Goal: Find specific page/section: Find specific page/section

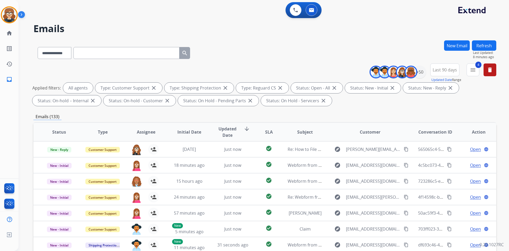
select select "**********"
click at [488, 70] on mat-icon "delete" at bounding box center [490, 70] width 6 height 6
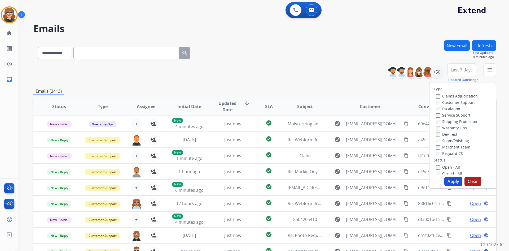
click at [331, 89] on div "Emails (2413)" at bounding box center [264, 91] width 463 height 7
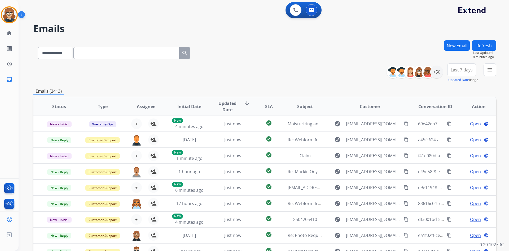
click at [470, 71] on span "Last 7 days" at bounding box center [462, 70] width 22 height 2
click at [462, 132] on div "Last 90 days" at bounding box center [460, 134] width 29 height 8
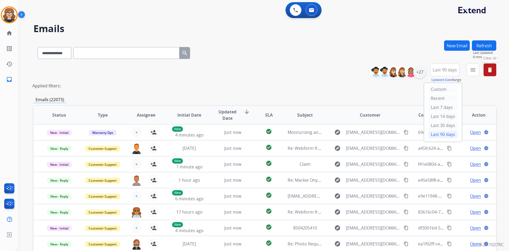
click at [371, 92] on div "**********" at bounding box center [264, 175] width 463 height 270
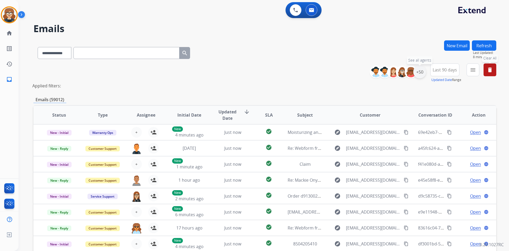
click at [418, 73] on div "+50" at bounding box center [420, 72] width 13 height 13
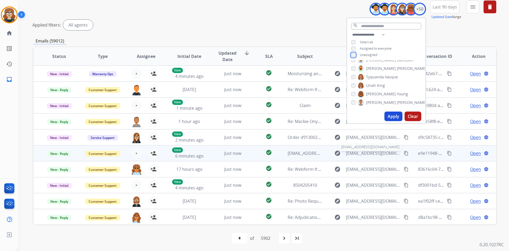
scroll to position [64, 0]
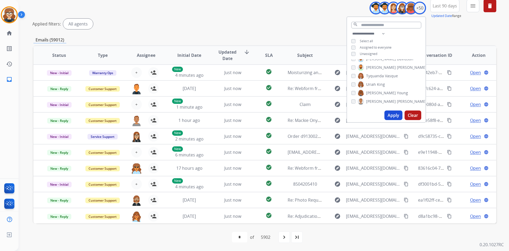
click at [396, 114] on button "Apply" at bounding box center [394, 115] width 18 height 10
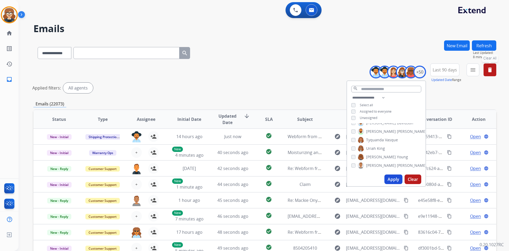
click at [309, 56] on div "**********" at bounding box center [264, 51] width 463 height 23
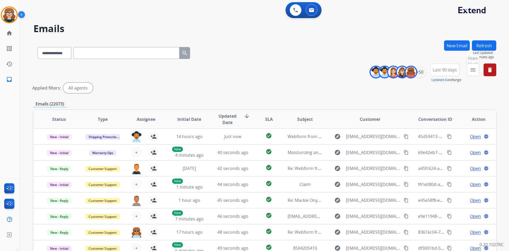
click at [473, 71] on mat-icon "menu" at bounding box center [473, 70] width 6 height 6
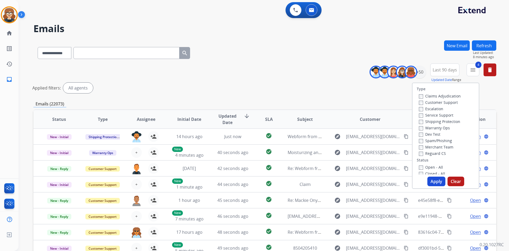
click at [433, 178] on button "Apply" at bounding box center [437, 181] width 18 height 10
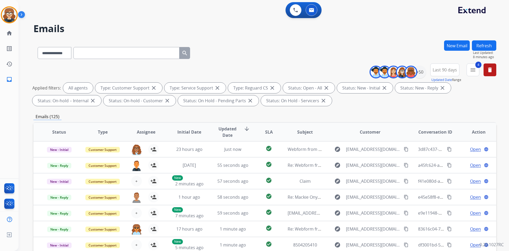
click at [140, 120] on div "Emails (125)" at bounding box center [264, 116] width 463 height 7
click at [146, 131] on span "Assignee" at bounding box center [146, 132] width 19 height 6
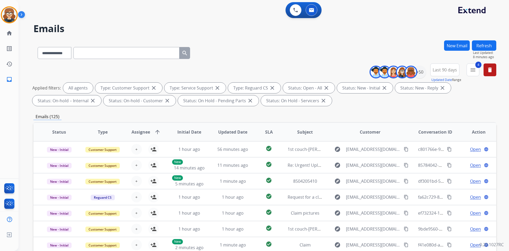
click at [146, 131] on span "Assignee" at bounding box center [141, 132] width 19 height 6
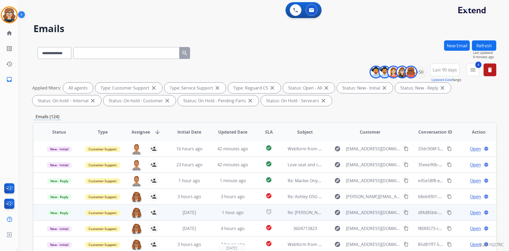
scroll to position [77, 0]
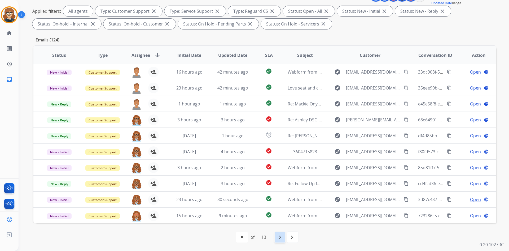
click at [276, 238] on div "navigate_next" at bounding box center [280, 237] width 12 height 12
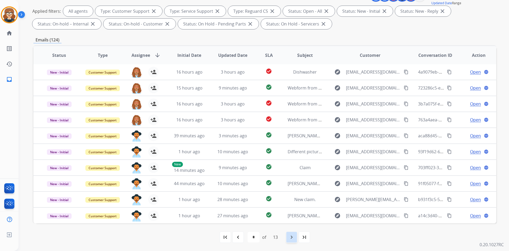
click at [292, 237] on mat-icon "navigate_next" at bounding box center [292, 237] width 6 height 6
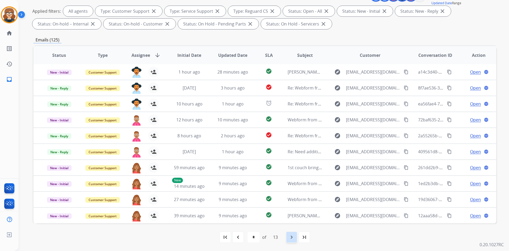
click at [291, 237] on mat-icon "navigate_next" at bounding box center [292, 237] width 6 height 6
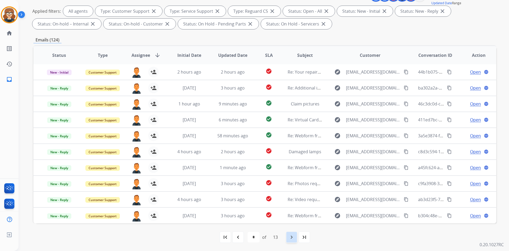
click at [294, 238] on mat-icon "navigate_next" at bounding box center [292, 237] width 6 height 6
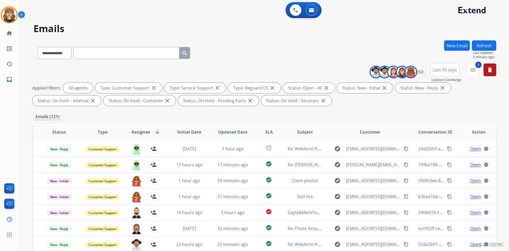
click at [249, 37] on div "**********" at bounding box center [258, 144] width 478 height 251
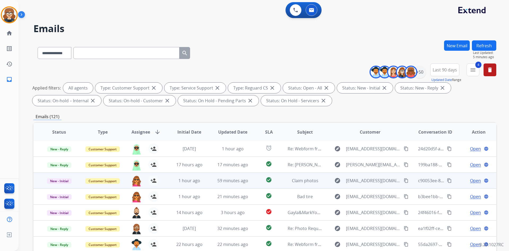
scroll to position [77, 0]
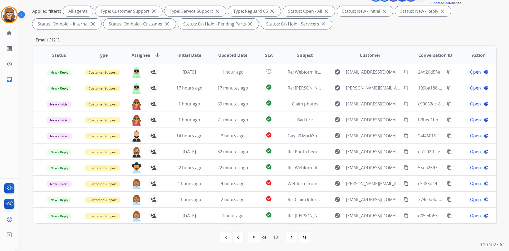
click at [137, 55] on span "Assignee" at bounding box center [141, 55] width 19 height 6
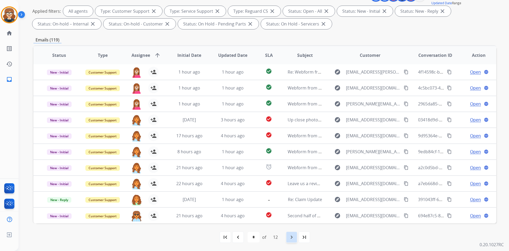
click at [290, 237] on mat-icon "navigate_next" at bounding box center [292, 237] width 6 height 6
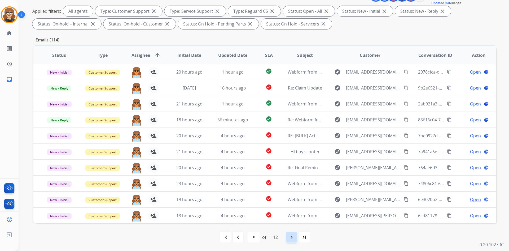
click at [291, 234] on mat-icon "navigate_next" at bounding box center [292, 237] width 6 height 6
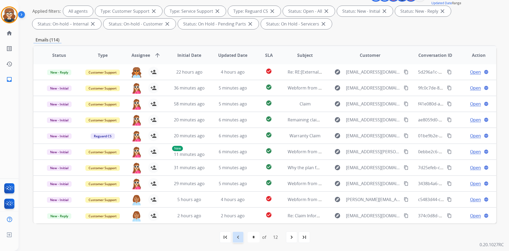
click at [239, 236] on mat-icon "navigate_before" at bounding box center [238, 237] width 6 height 6
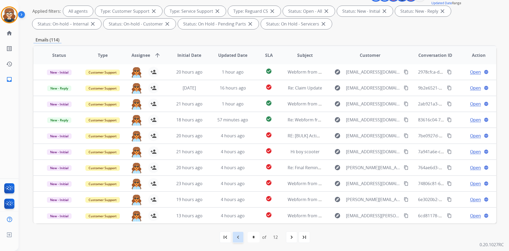
click at [237, 239] on mat-icon "navigate_before" at bounding box center [238, 237] width 6 height 6
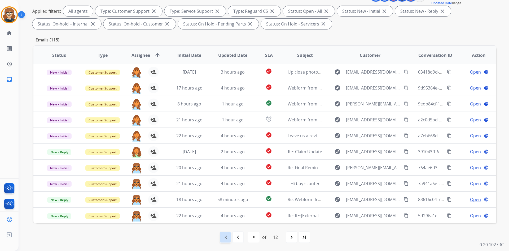
click at [228, 239] on div "first_page" at bounding box center [226, 237] width 12 height 12
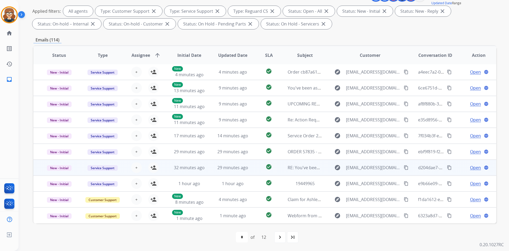
scroll to position [0, 0]
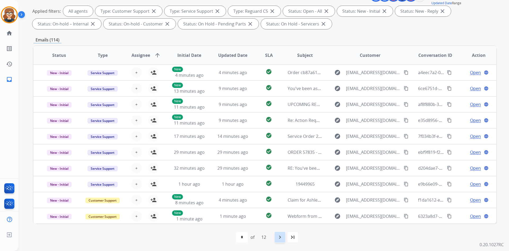
click at [276, 239] on div "navigate_next" at bounding box center [280, 237] width 12 height 12
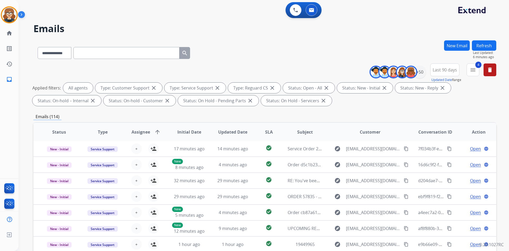
scroll to position [77, 0]
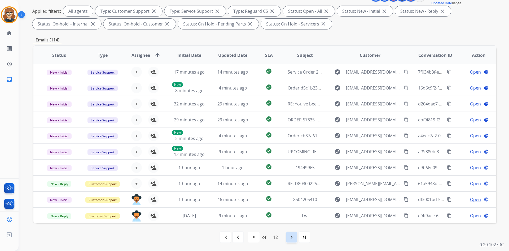
click at [289, 239] on div "navigate_next" at bounding box center [292, 237] width 12 height 12
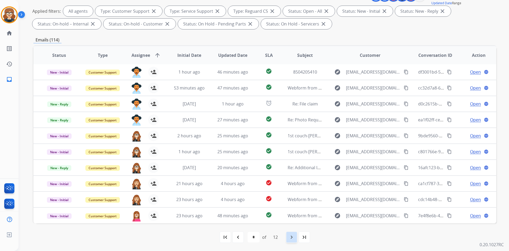
click at [290, 238] on mat-icon "navigate_next" at bounding box center [292, 237] width 6 height 6
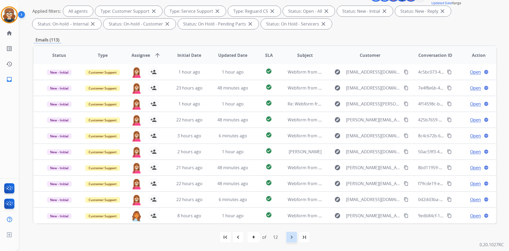
click at [292, 236] on mat-icon "navigate_next" at bounding box center [292, 237] width 6 height 6
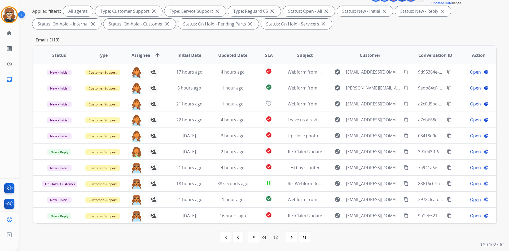
click at [141, 54] on span "Assignee" at bounding box center [141, 55] width 19 height 6
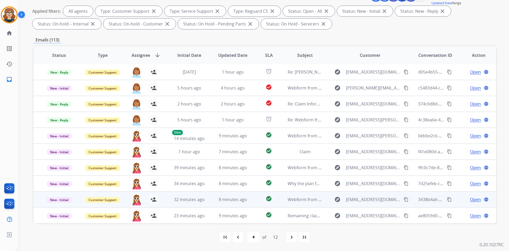
scroll to position [0, 0]
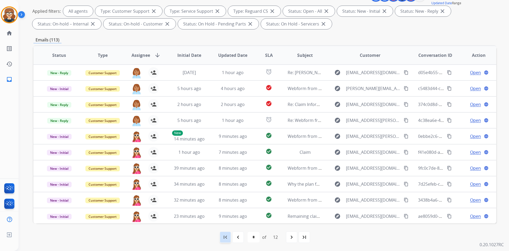
click at [224, 240] on mat-icon "first_page" at bounding box center [225, 237] width 6 height 6
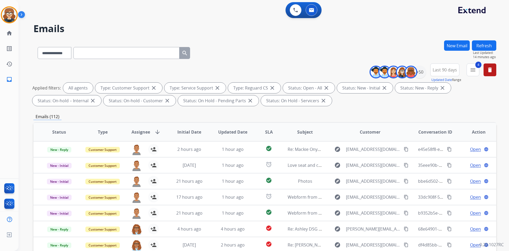
scroll to position [77, 0]
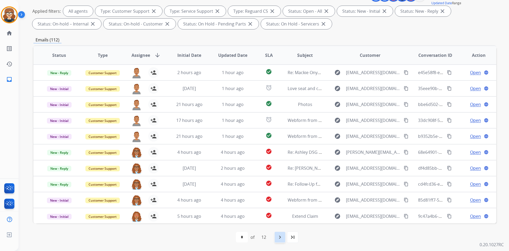
click at [279, 237] on mat-icon "navigate_next" at bounding box center [280, 237] width 6 height 6
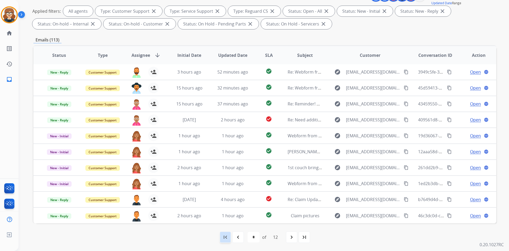
click at [222, 239] on mat-icon "first_page" at bounding box center [225, 237] width 6 height 6
select select "*"
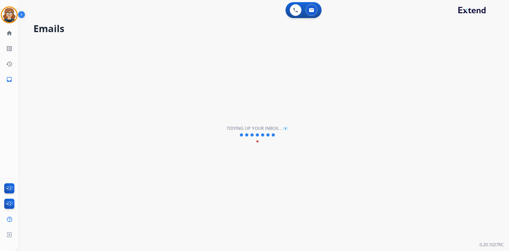
scroll to position [0, 0]
